Goal: Find specific page/section: Find specific page/section

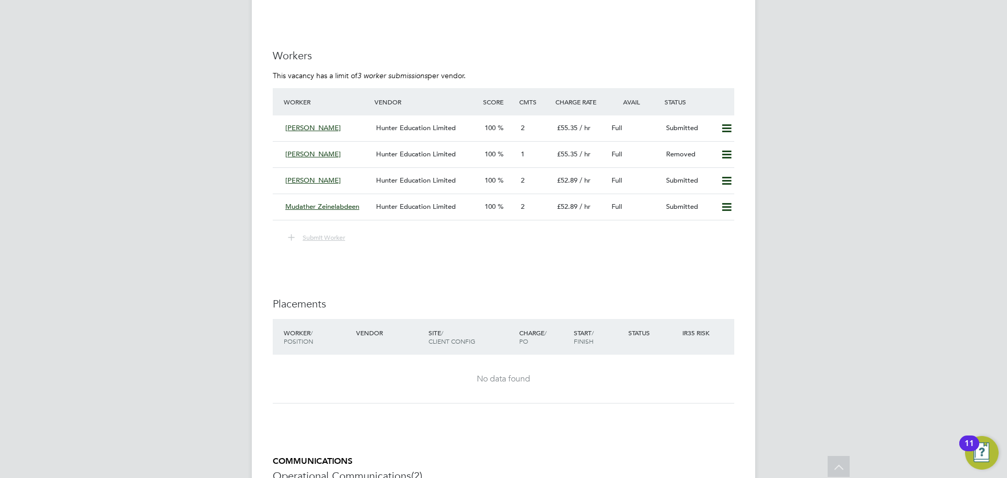
scroll to position [1784, 0]
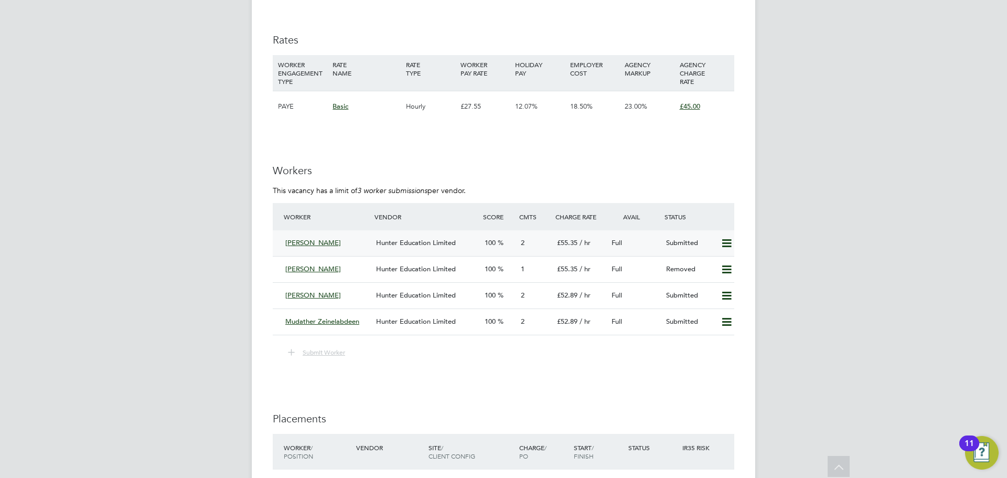
click at [332, 246] on div "[PERSON_NAME]" at bounding box center [326, 243] width 91 height 17
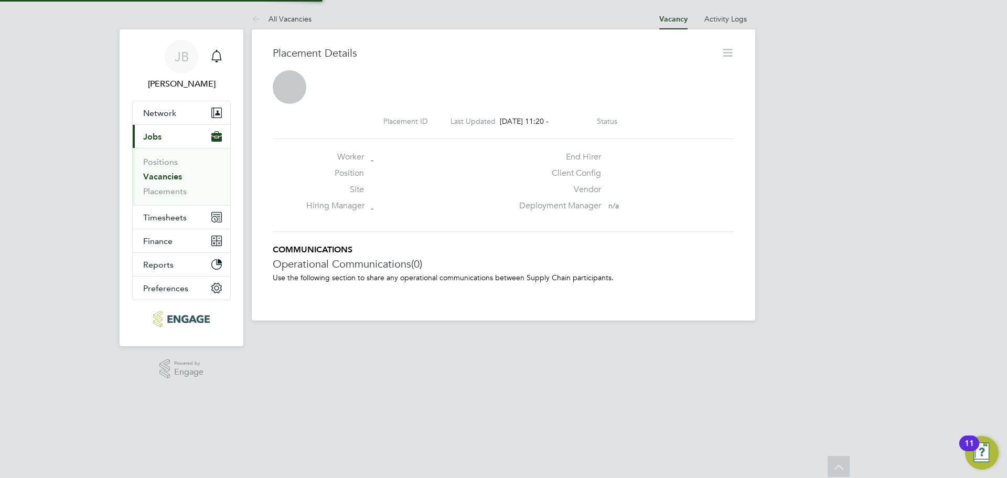
scroll to position [5, 5]
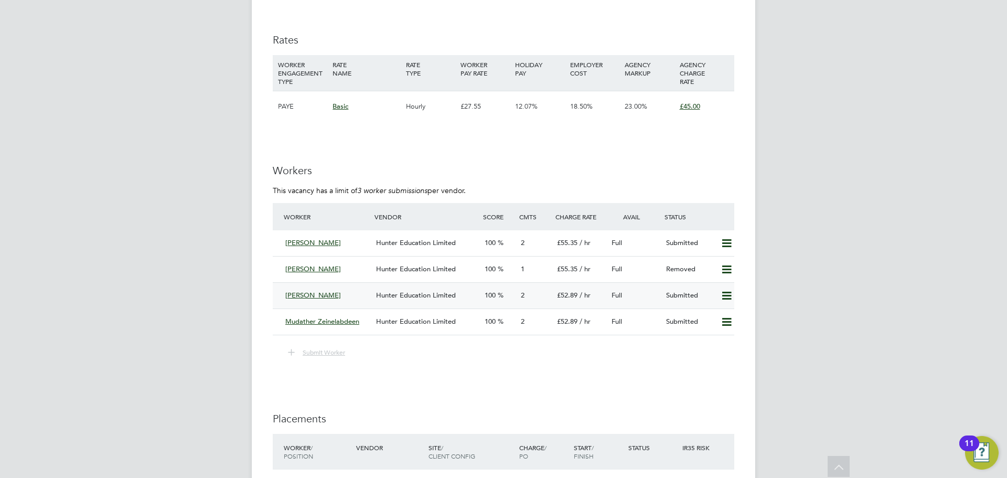
click at [376, 288] on div "Hunter Education Limited" at bounding box center [426, 295] width 109 height 17
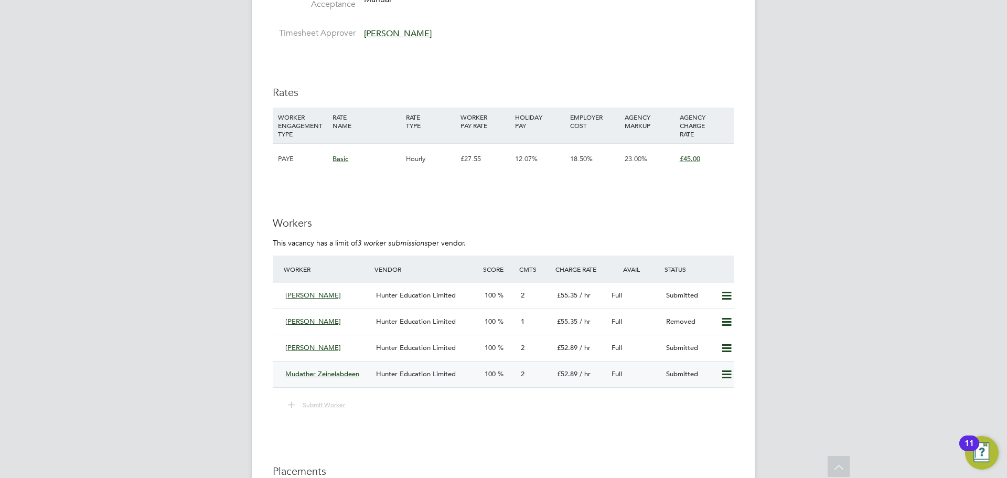
click at [380, 366] on div "Hunter Education Limited" at bounding box center [426, 374] width 109 height 17
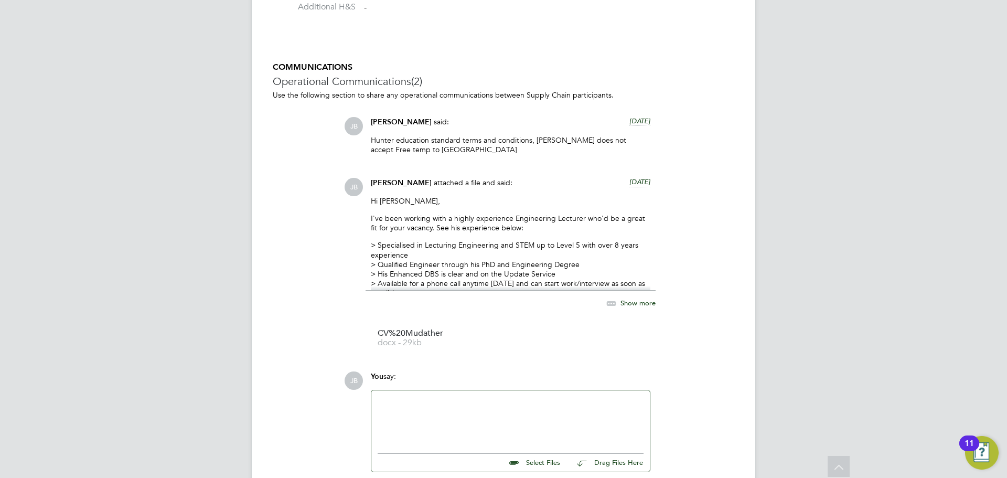
scroll to position [992, 0]
